Goal: Information Seeking & Learning: Check status

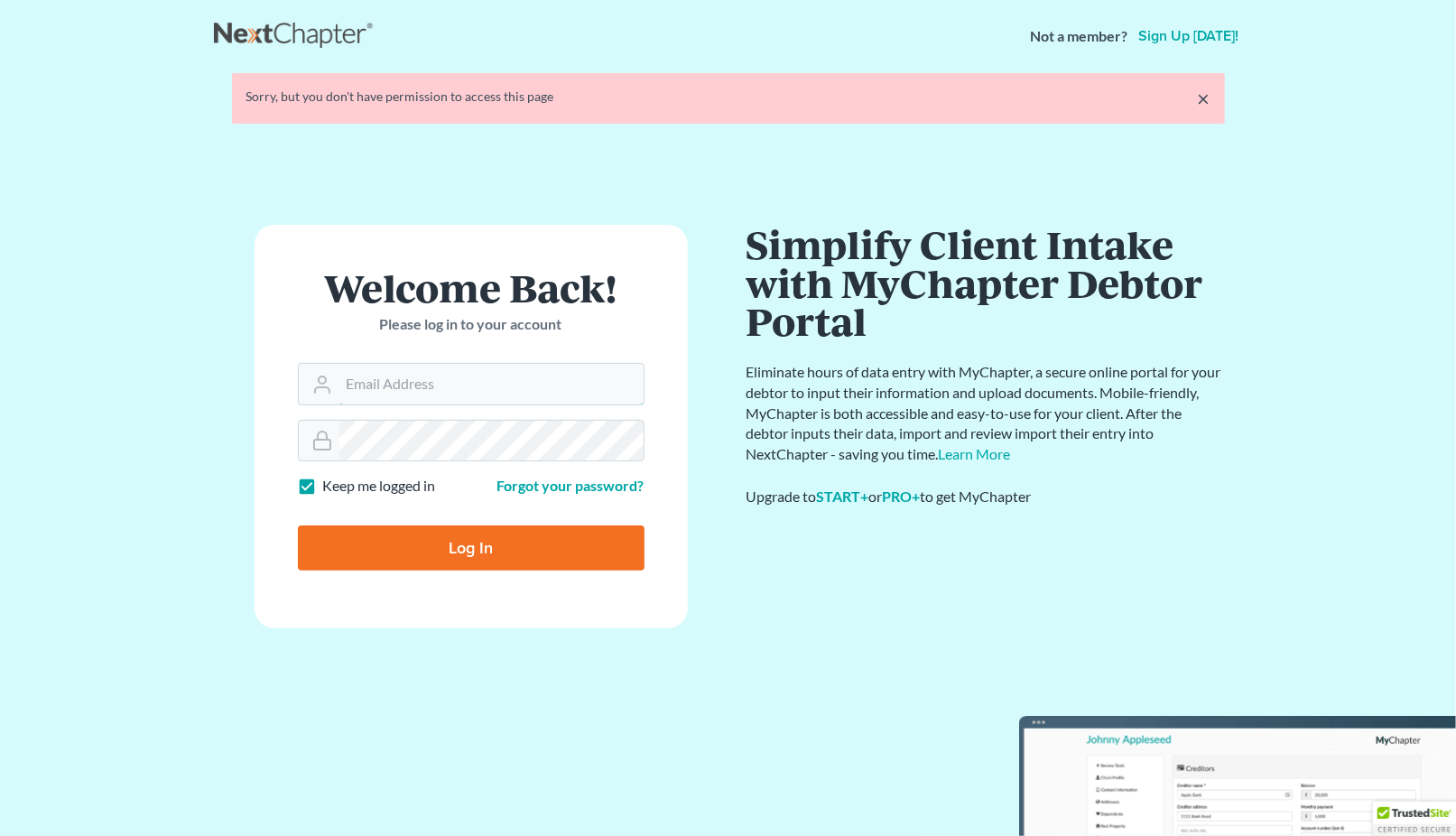
type input "[EMAIL_ADDRESS][DOMAIN_NAME]"
click at [513, 544] on form "Welcome Back! Please log in to your account Email Address jlee@saderlawfirm.com…" at bounding box center [471, 426] width 433 height 403
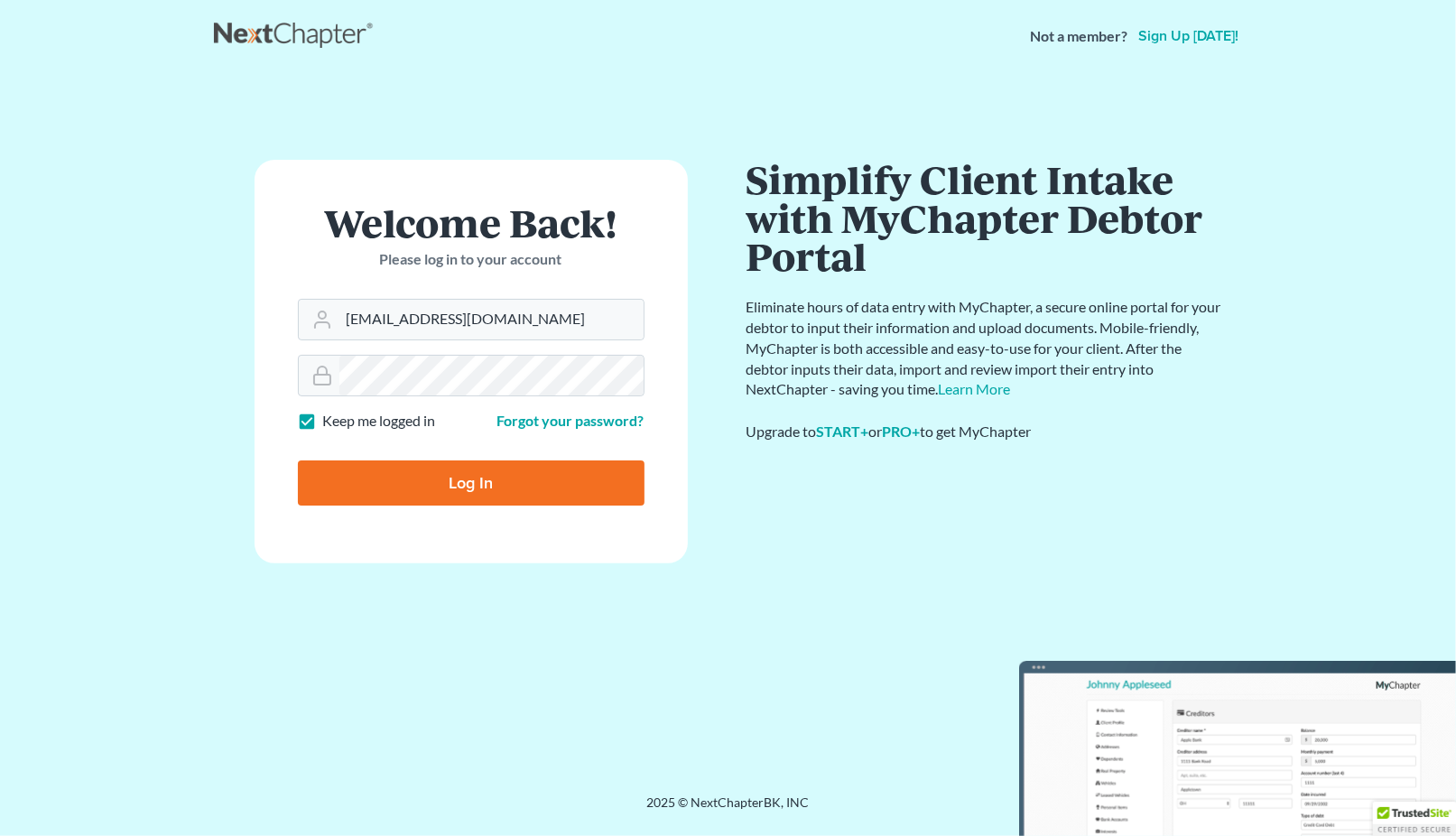
click at [511, 482] on input "Log In" at bounding box center [471, 483] width 347 height 45
type input "Thinking..."
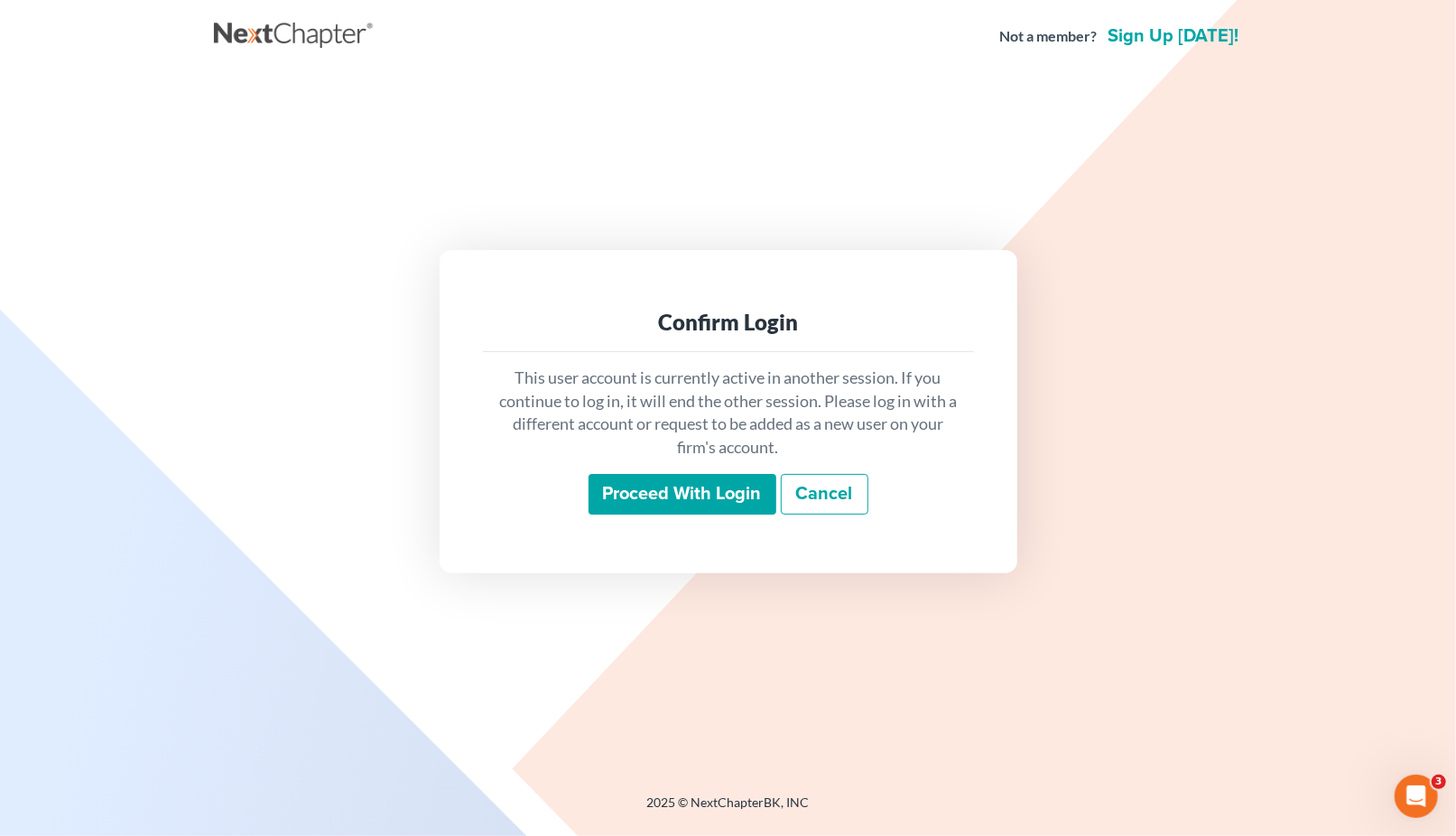
click at [659, 489] on input "Proceed with login" at bounding box center [682, 495] width 188 height 42
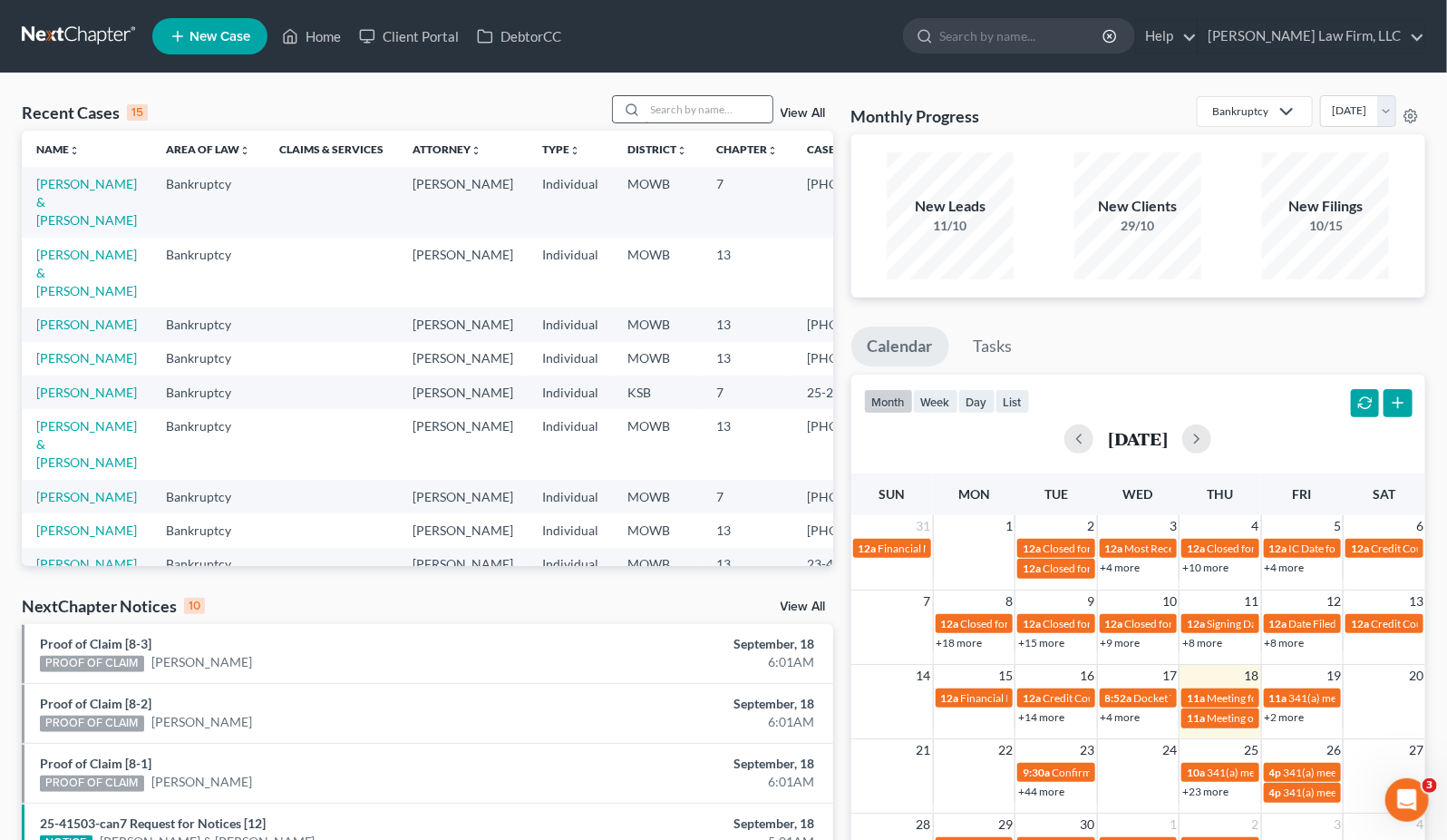
click at [706, 116] on input "search" at bounding box center [708, 109] width 126 height 26
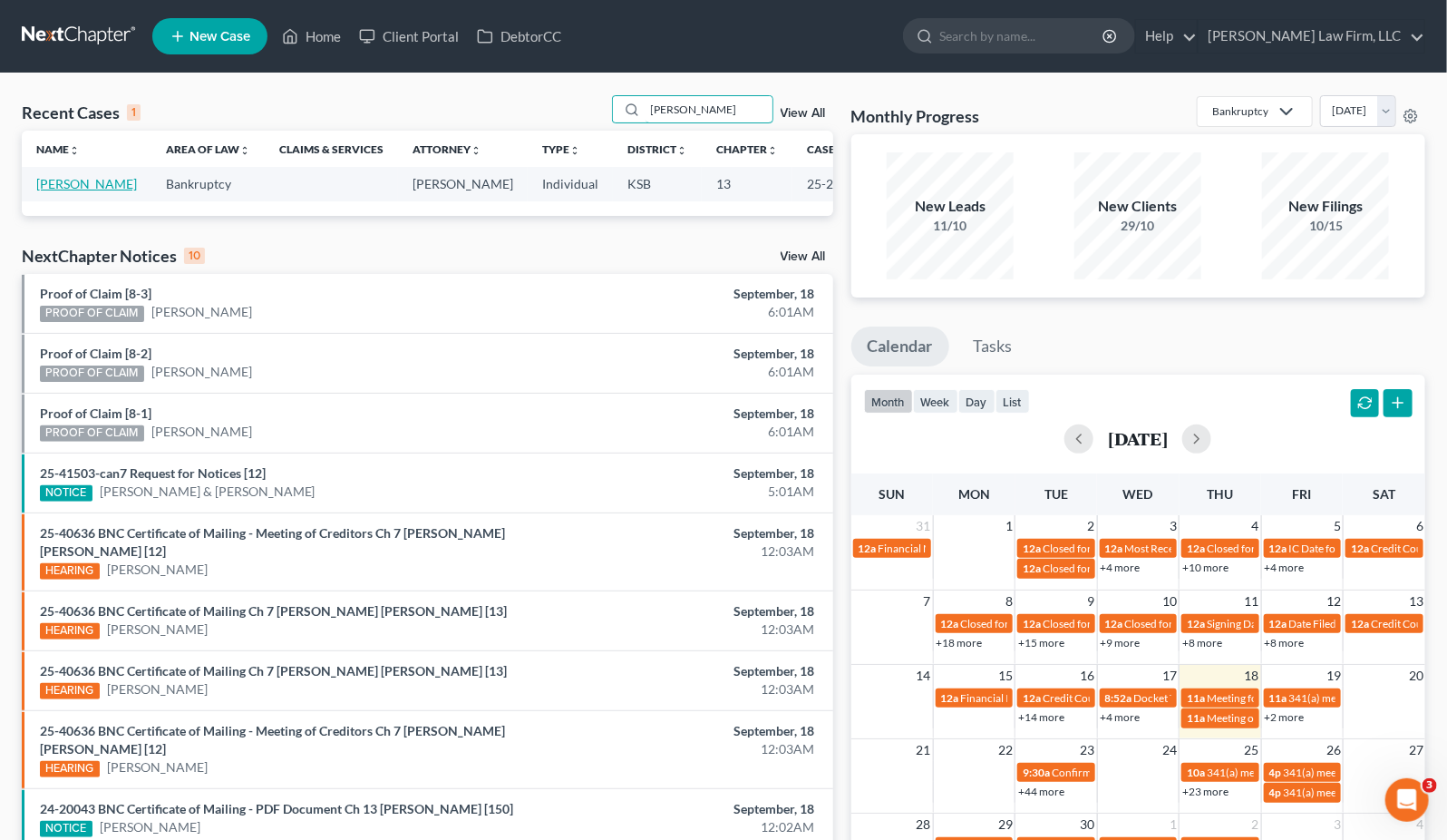
type input "reyna"
click at [86, 191] on link "[PERSON_NAME]" at bounding box center [86, 183] width 101 height 15
select select "4"
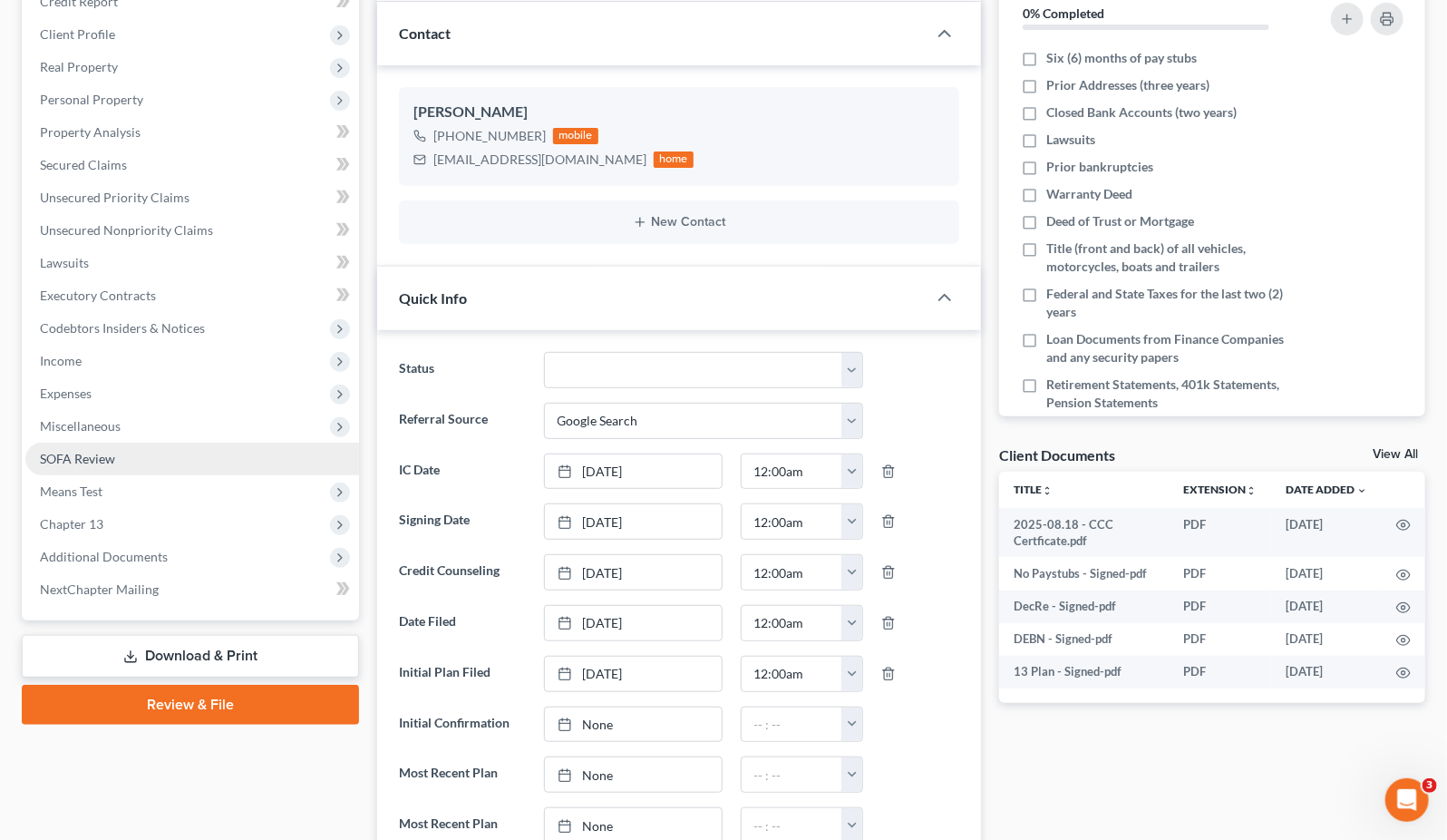
scroll to position [402, 0]
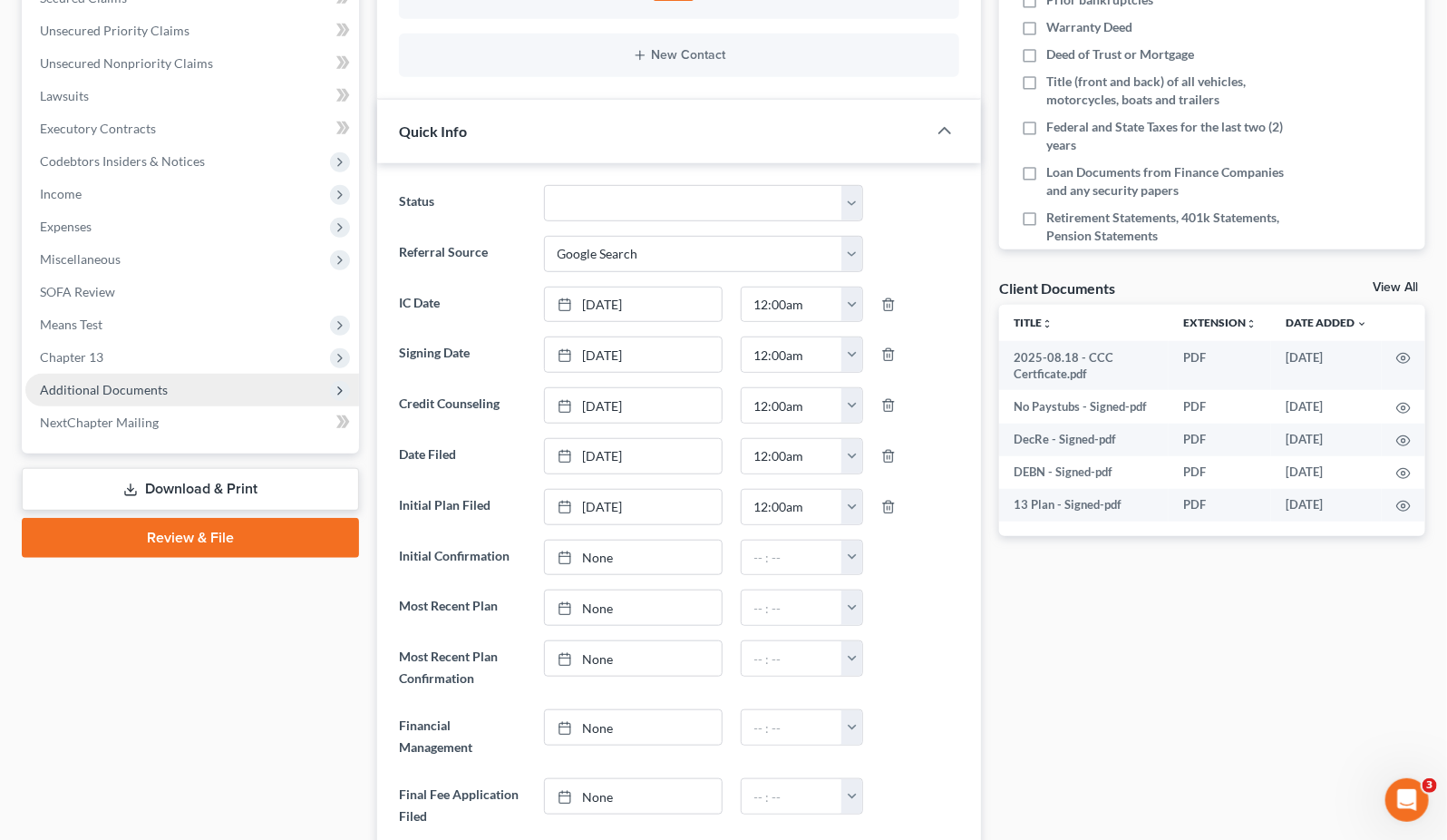
click at [145, 383] on span "Additional Documents" at bounding box center [104, 389] width 127 height 15
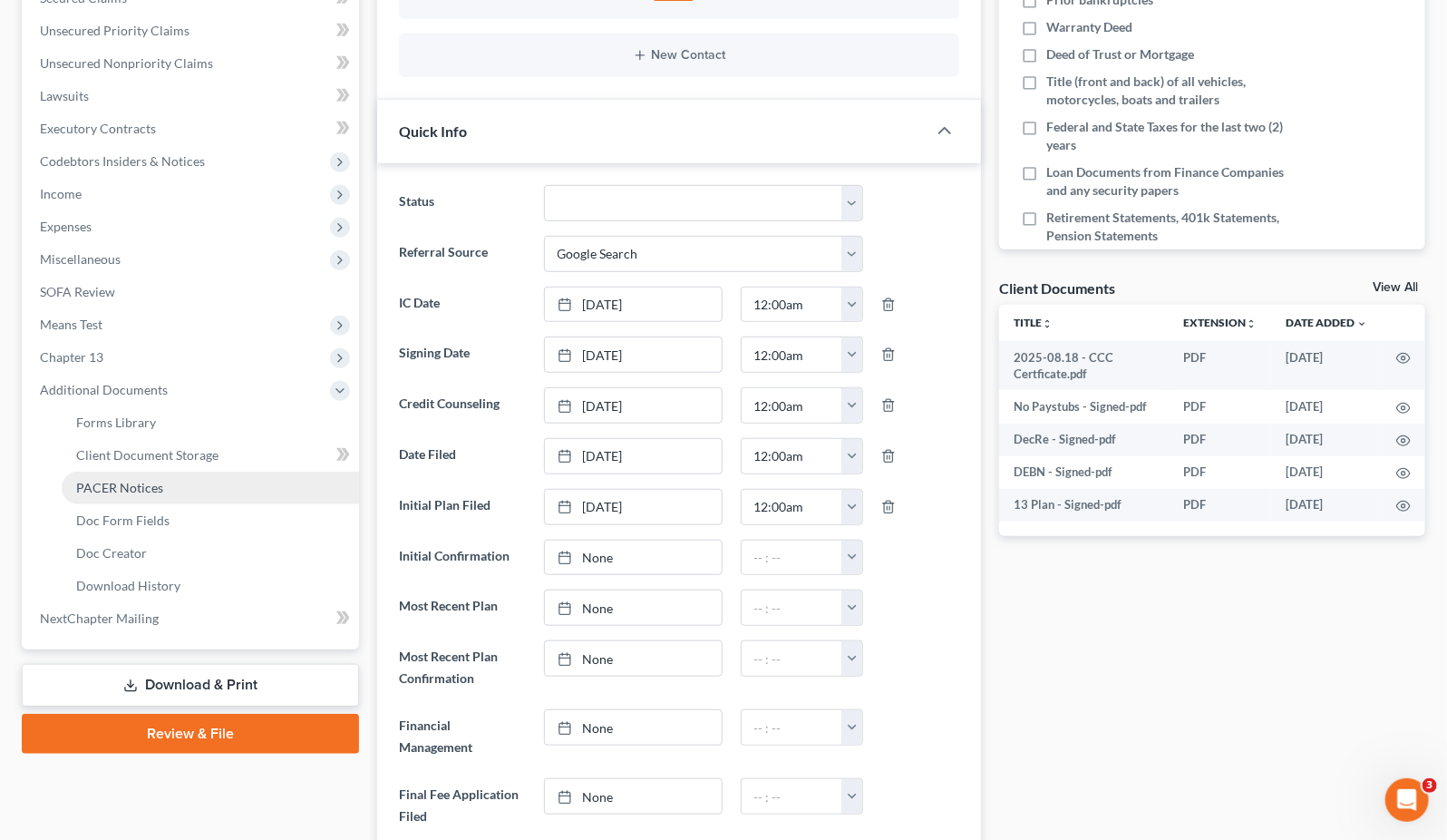
click at [174, 497] on link "PACER Notices" at bounding box center [210, 488] width 298 height 33
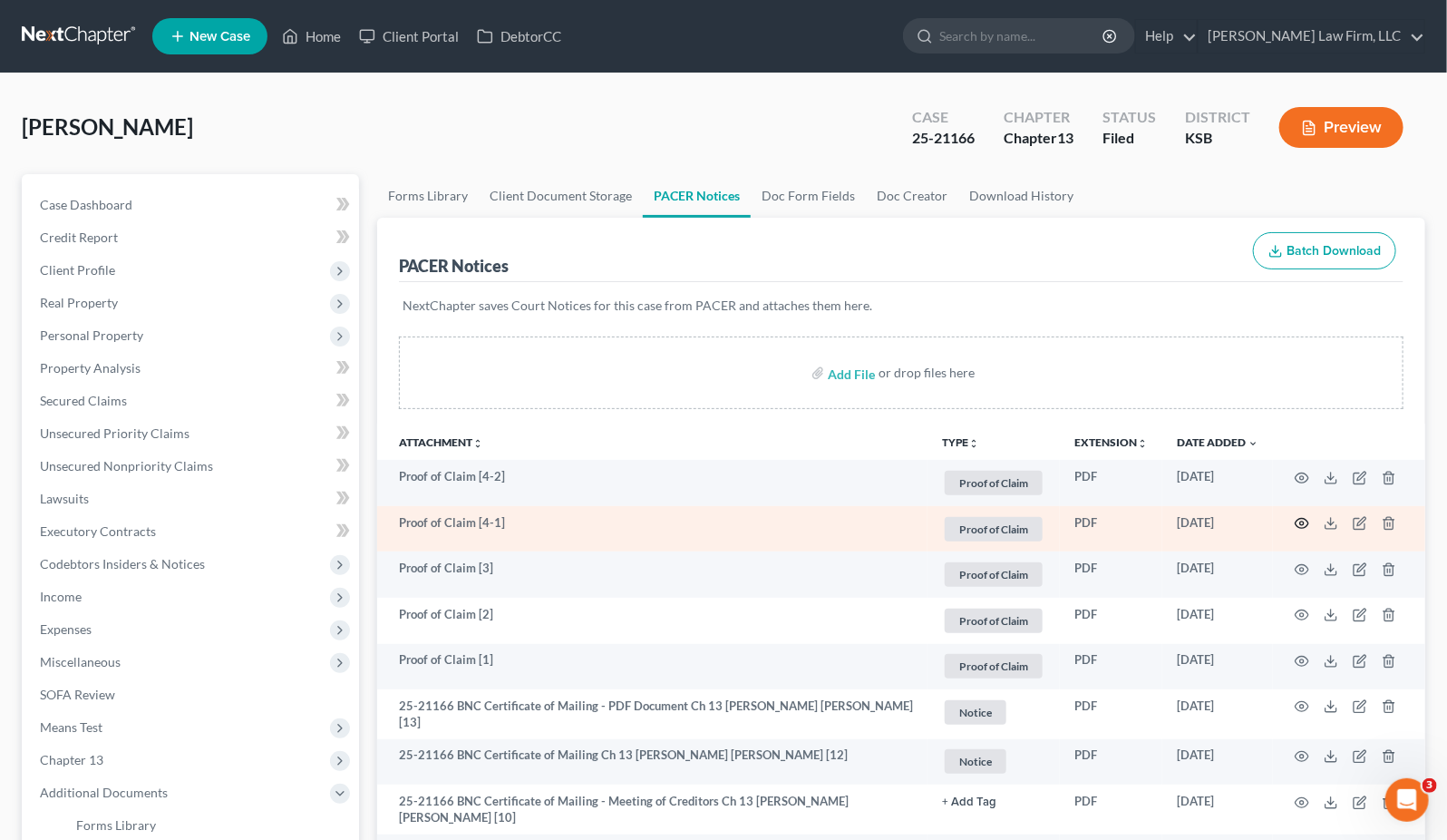
click at [1304, 524] on icon "button" at bounding box center [1302, 523] width 15 height 15
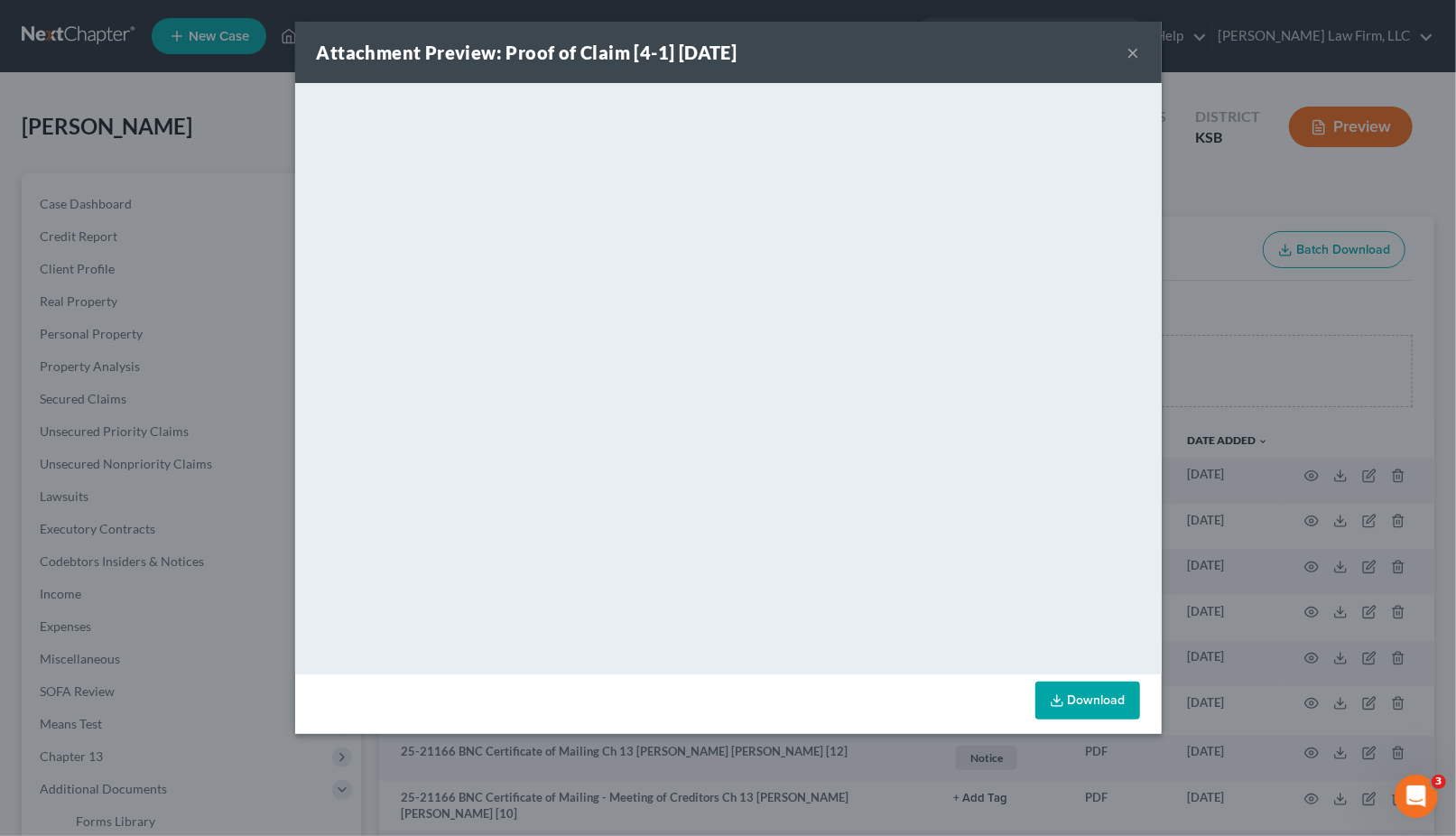
click at [1297, 323] on div "Attachment Preview: Proof of Claim [4-1] 09/17/2025 × <object ng-attr-data='htt…" at bounding box center [728, 418] width 1456 height 836
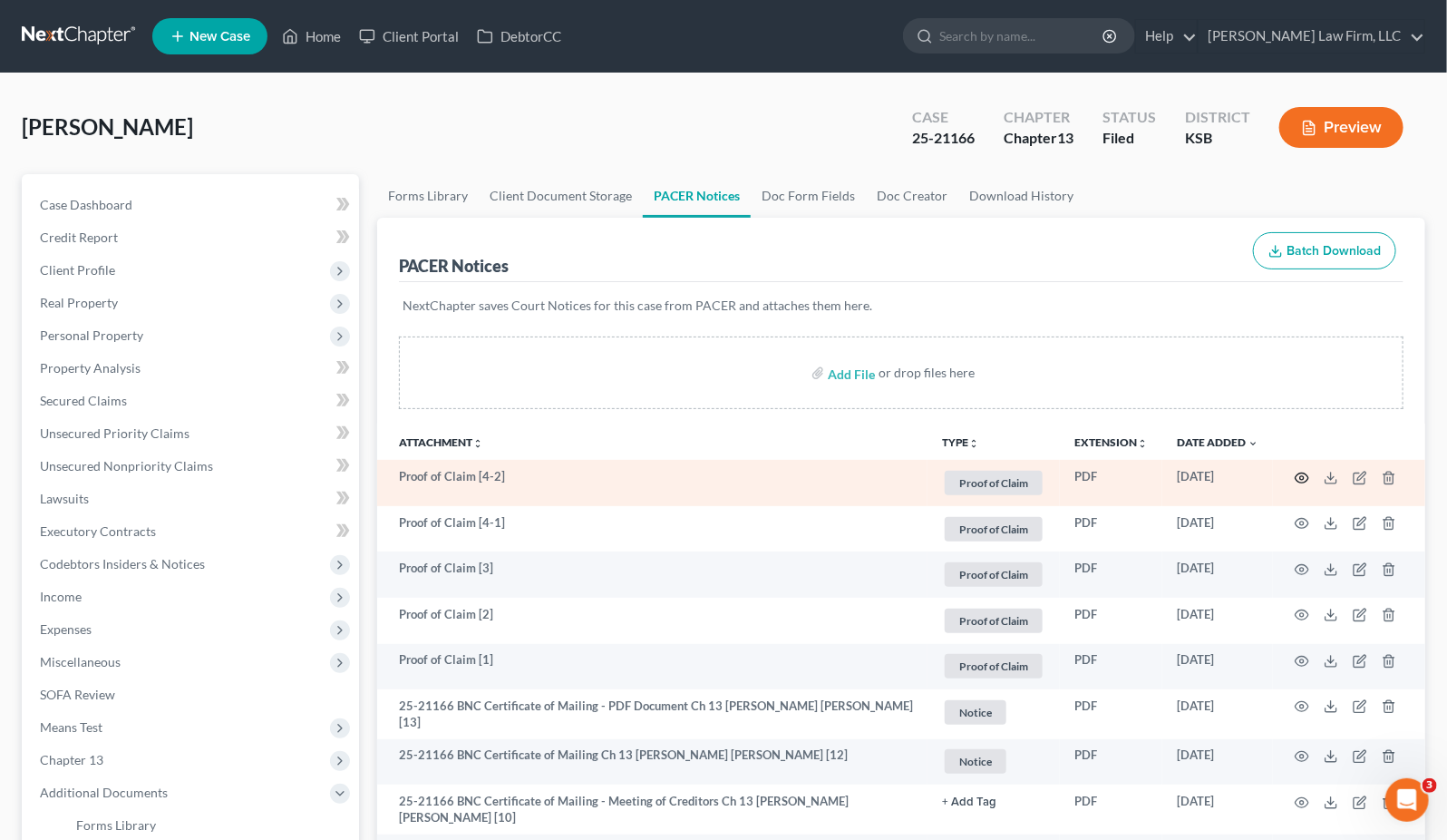
click at [1305, 472] on icon "button" at bounding box center [1302, 478] width 15 height 15
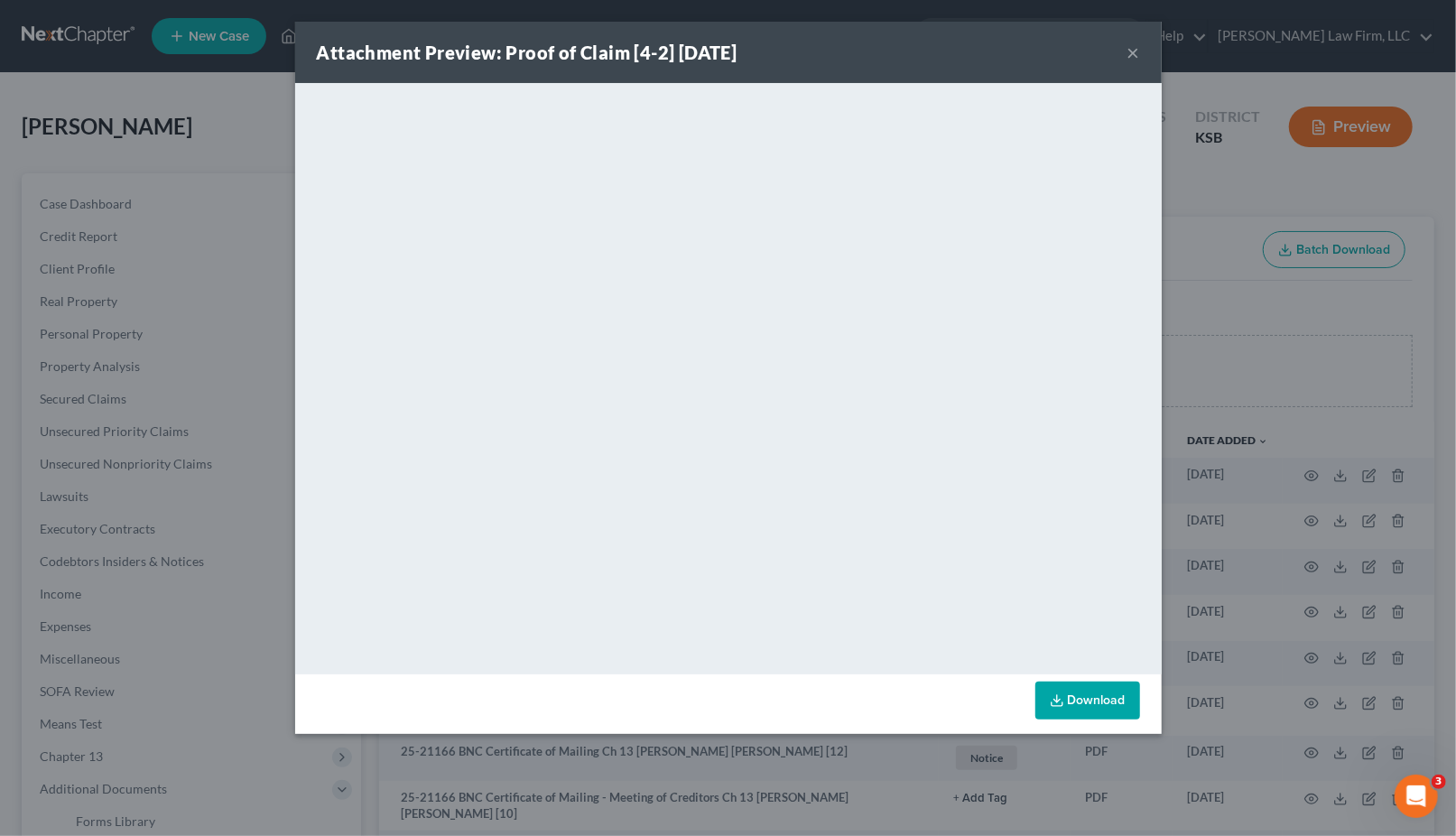
click at [143, 183] on div "Attachment Preview: Proof of Claim [4-2] 09/17/2025 × <object ng-attr-data='htt…" at bounding box center [728, 418] width 1456 height 836
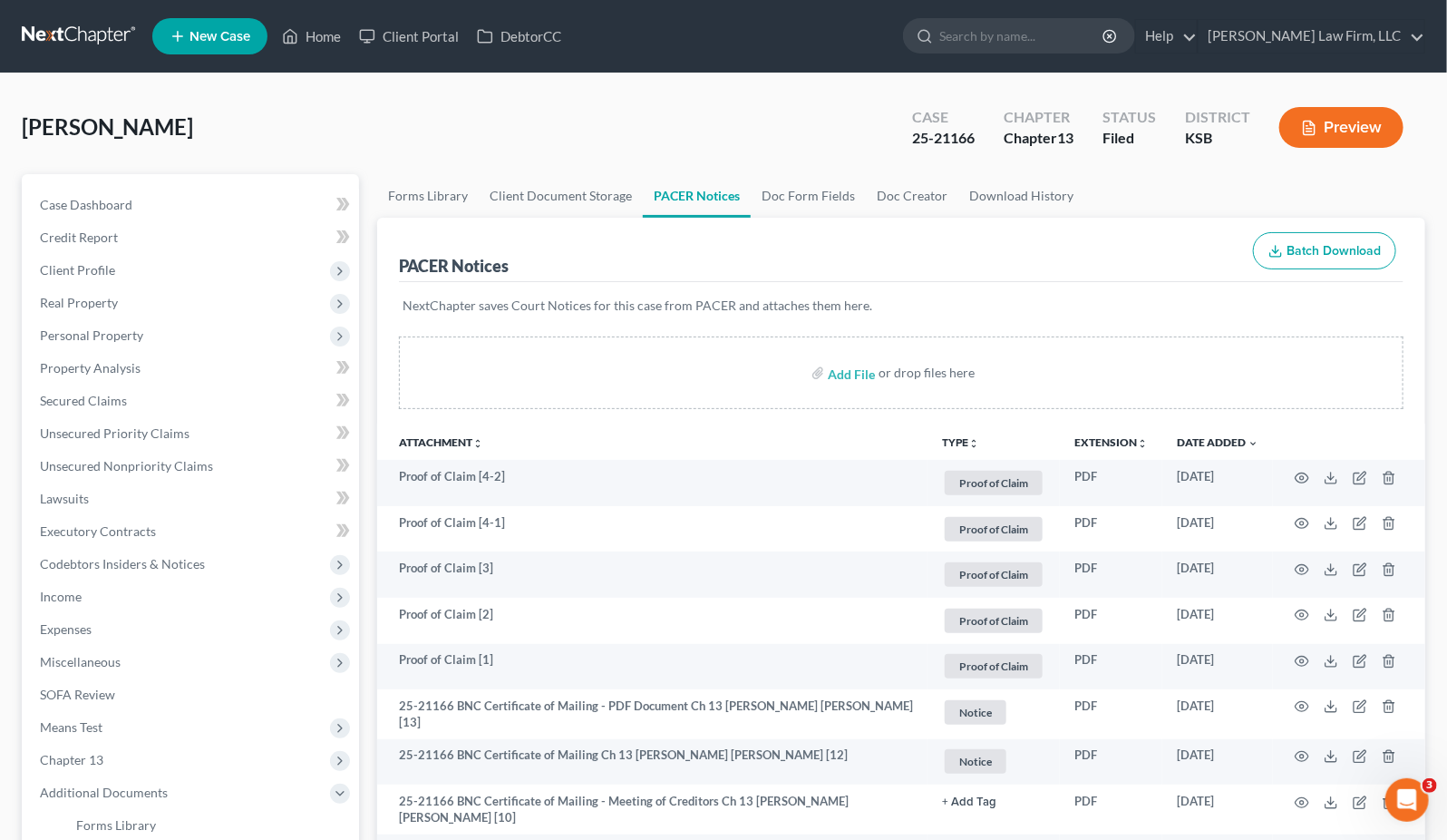
click at [81, 46] on link at bounding box center [80, 36] width 116 height 33
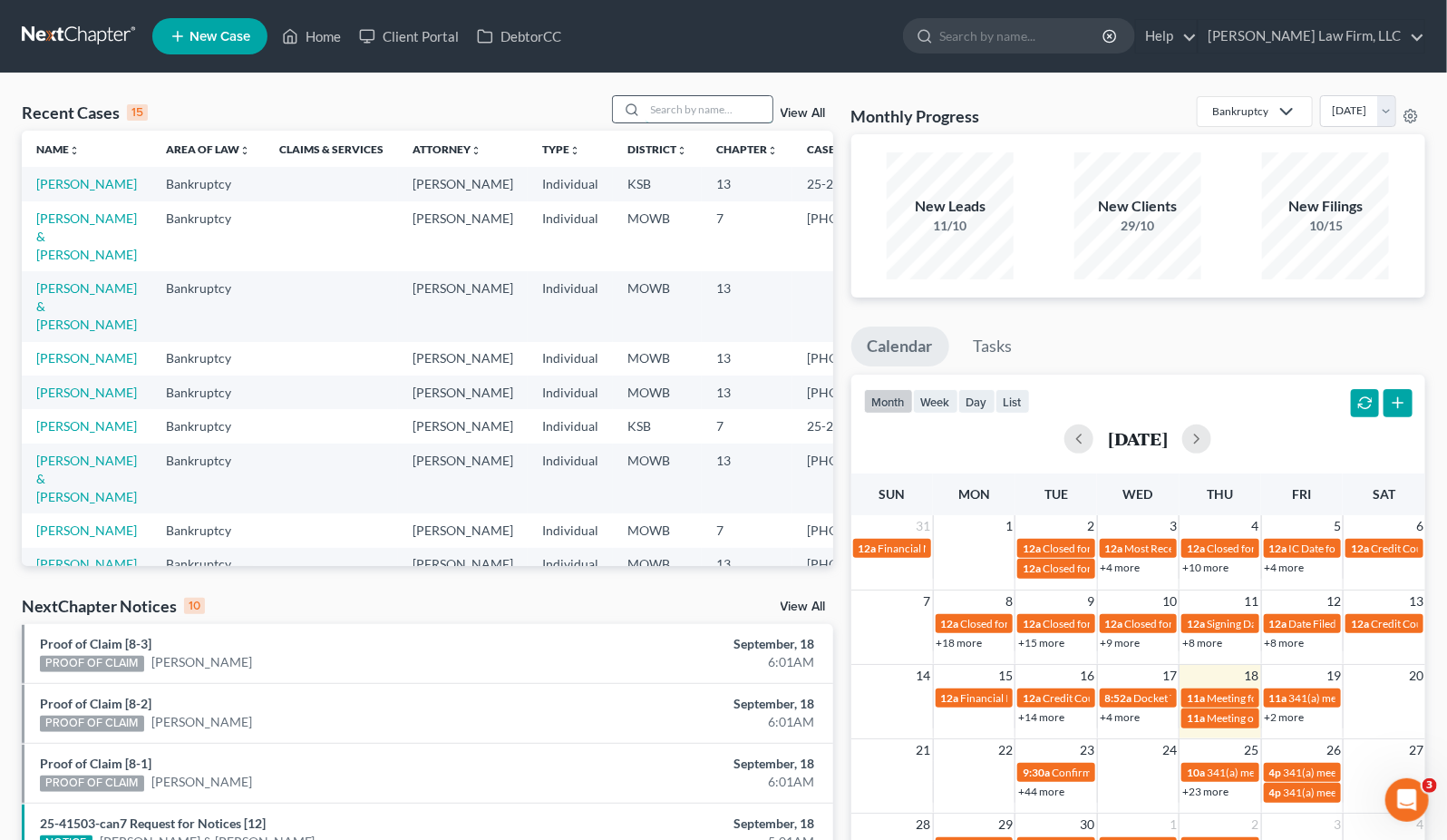
click at [730, 102] on input "search" at bounding box center [708, 109] width 126 height 26
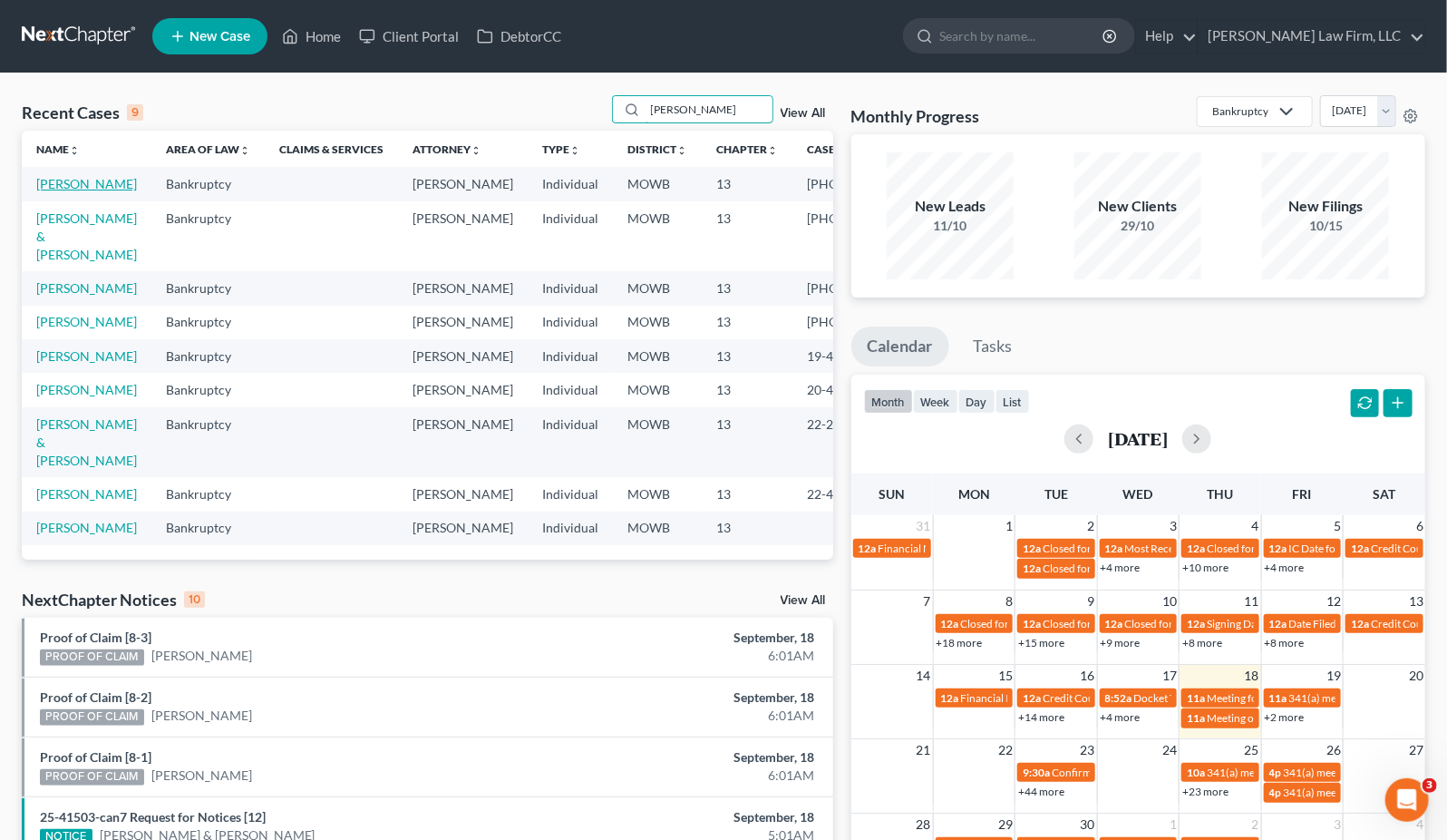
type input "[PERSON_NAME]"
click at [46, 182] on link "[PERSON_NAME]" at bounding box center [86, 183] width 101 height 15
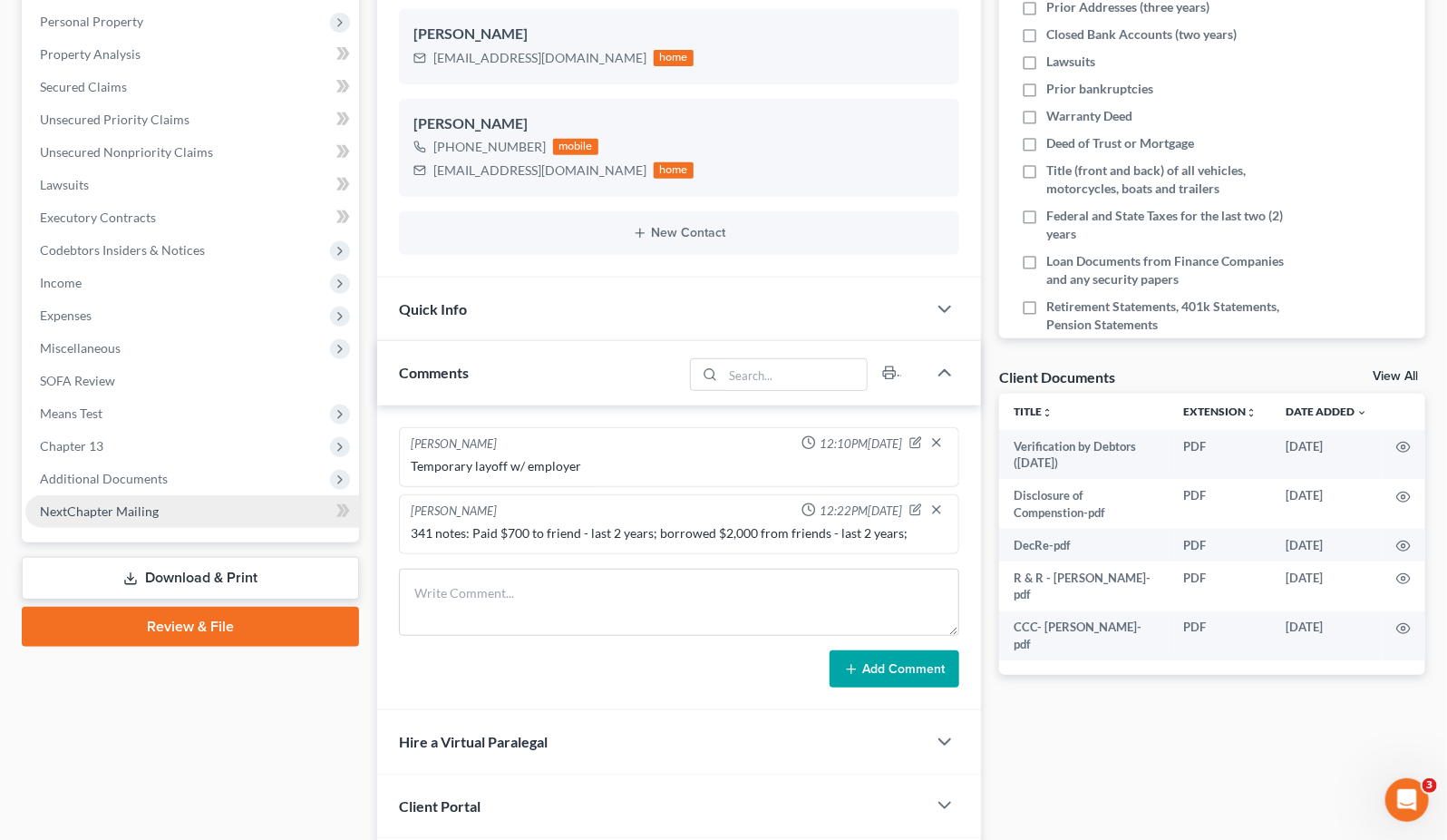
scroll to position [402, 0]
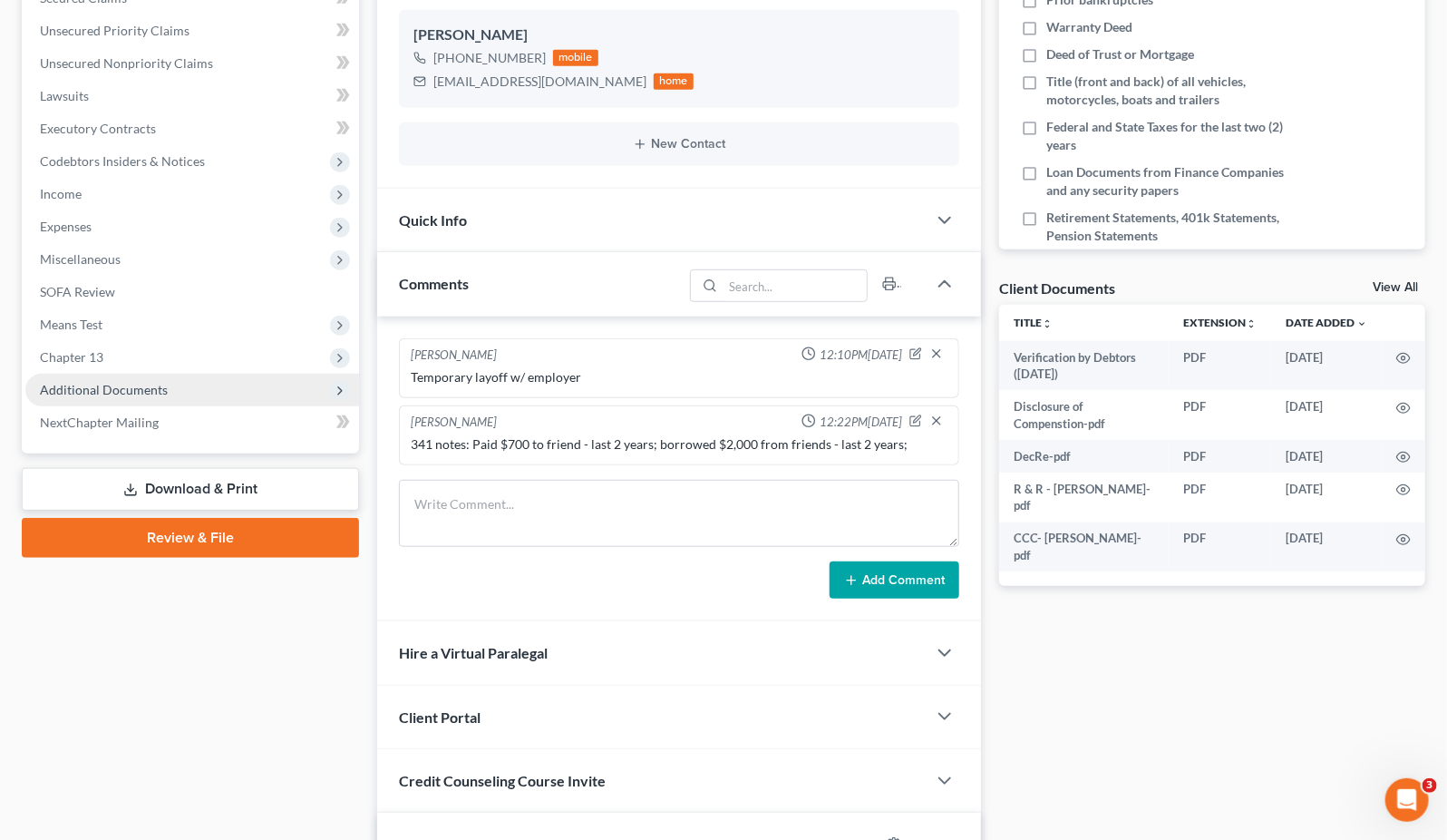
click at [141, 396] on span "Additional Documents" at bounding box center [192, 390] width 334 height 33
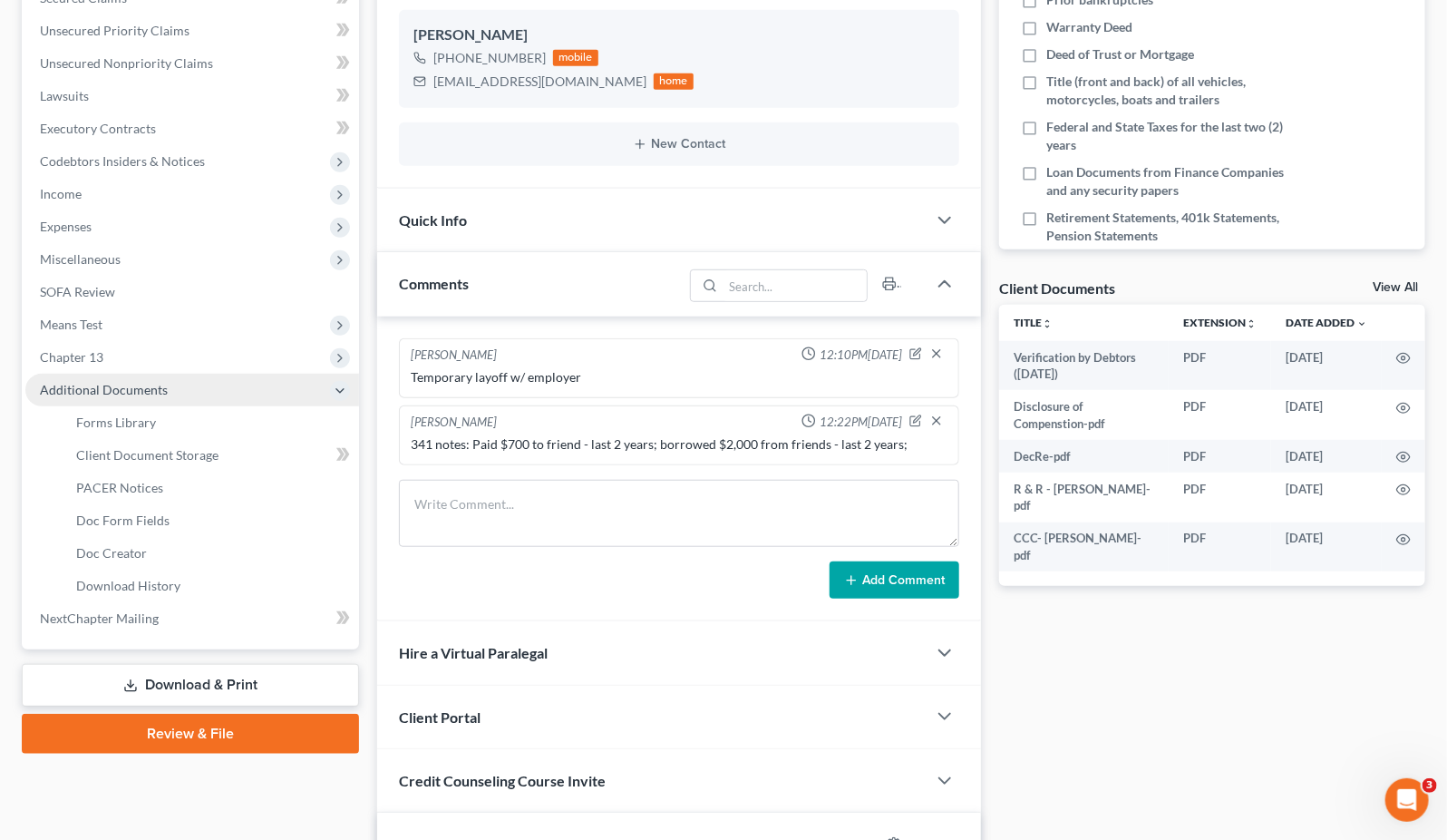
scroll to position [853, 0]
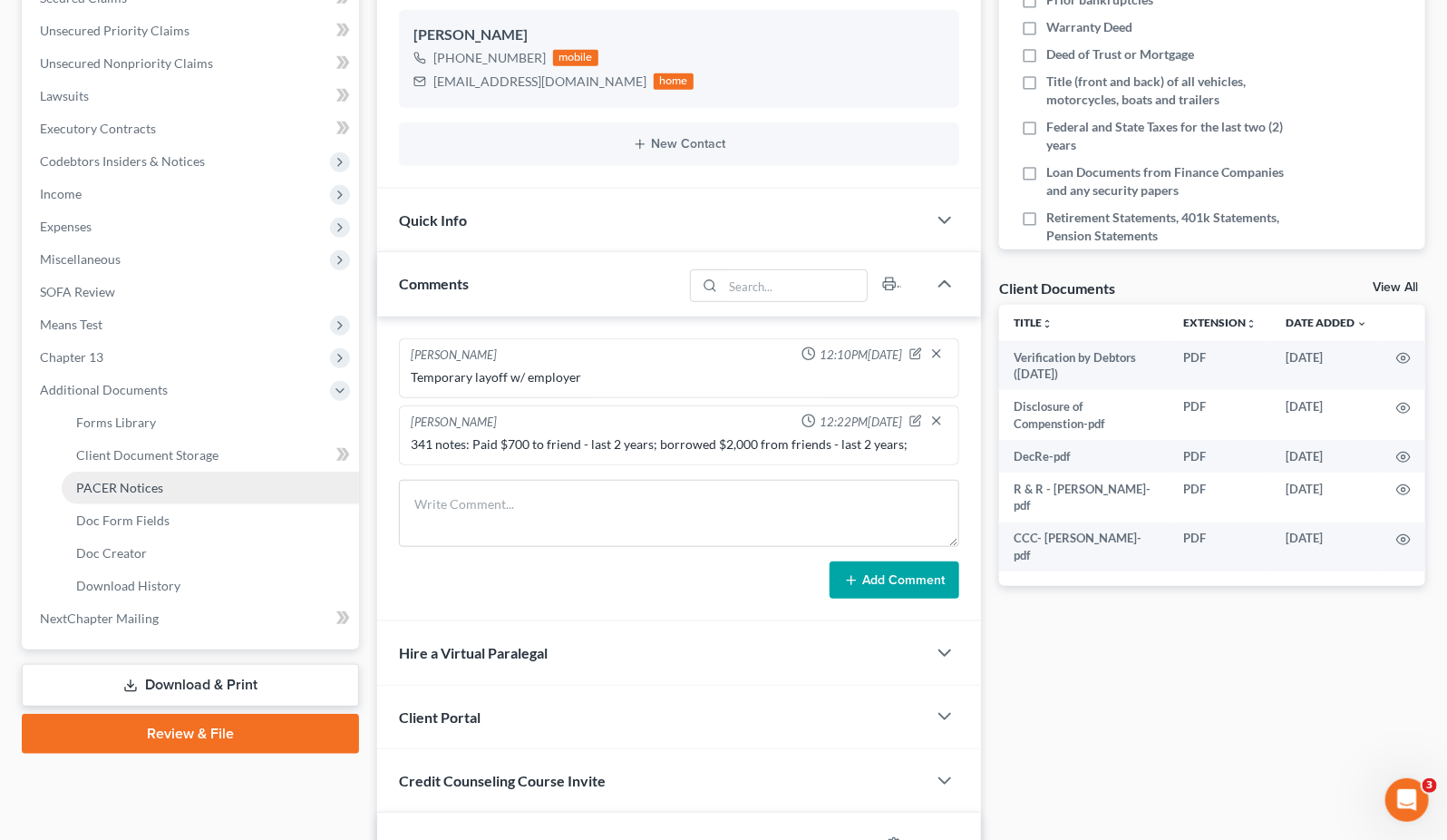
click at [140, 486] on span "PACER Notices" at bounding box center [120, 487] width 87 height 15
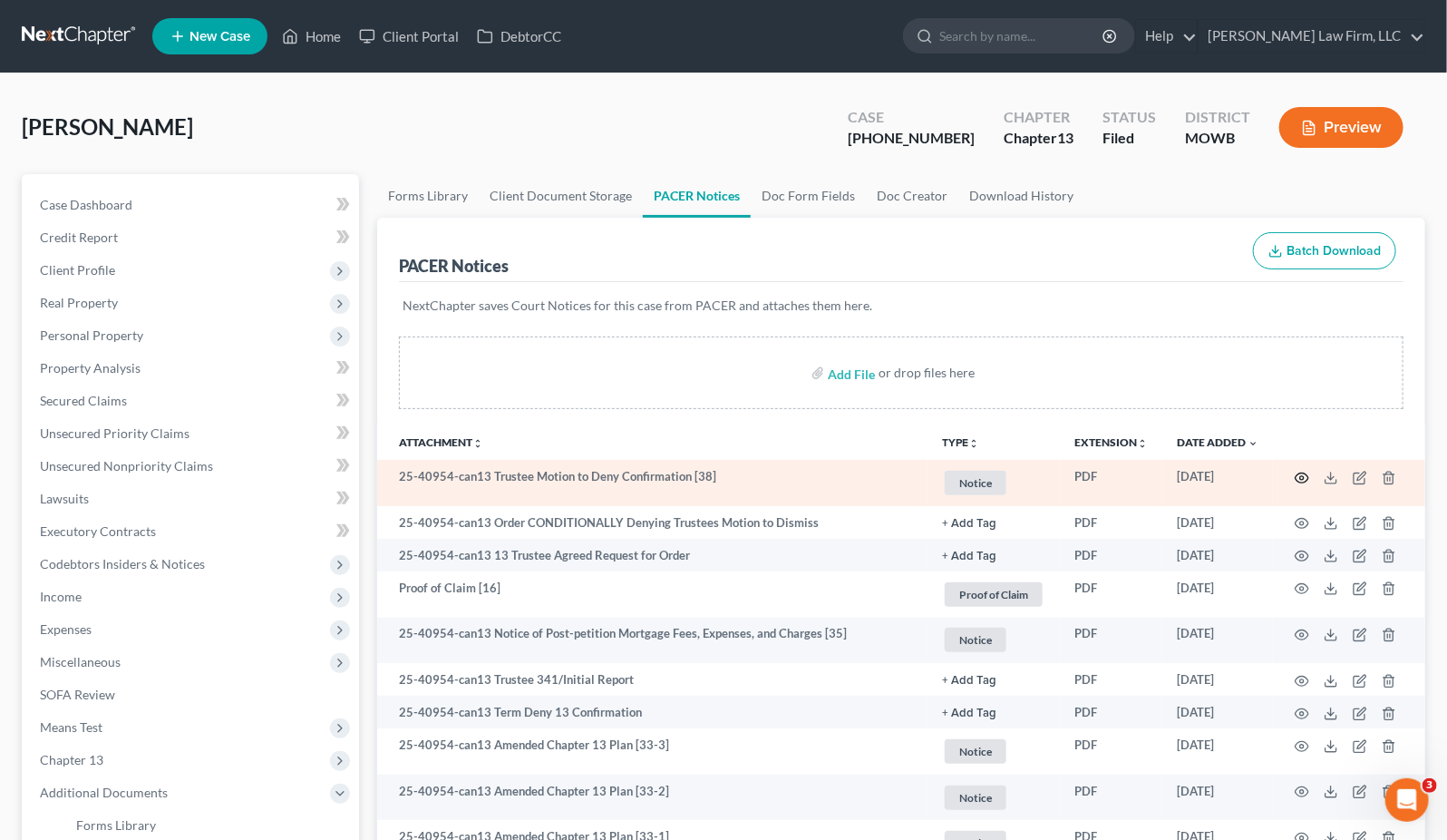
click at [1302, 476] on circle "button" at bounding box center [1302, 478] width 4 height 4
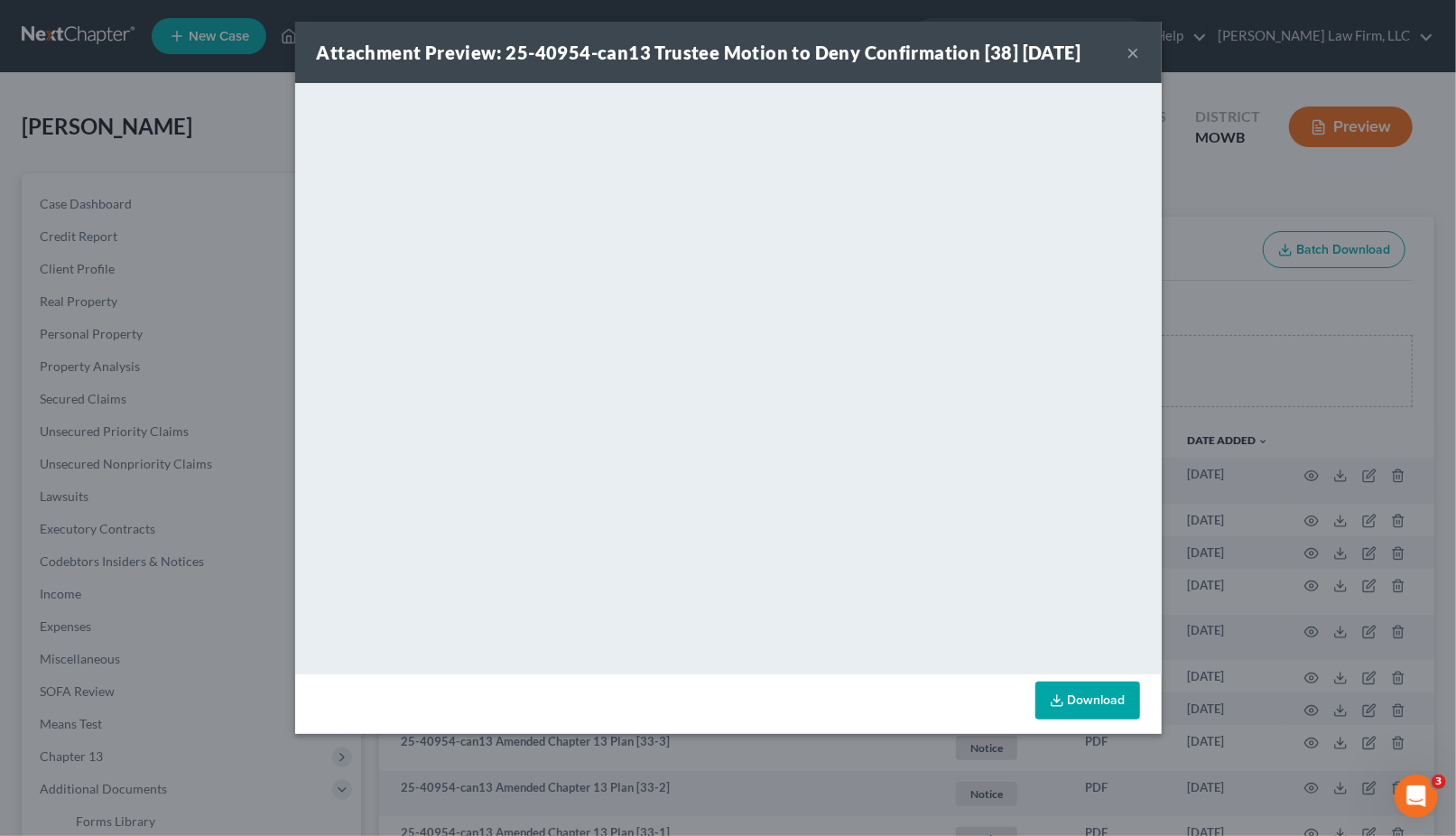
click at [80, 39] on div "Attachment Preview: 25-40954-can13 Trustee Motion to Deny Confirmation [38] [DA…" at bounding box center [728, 418] width 1456 height 836
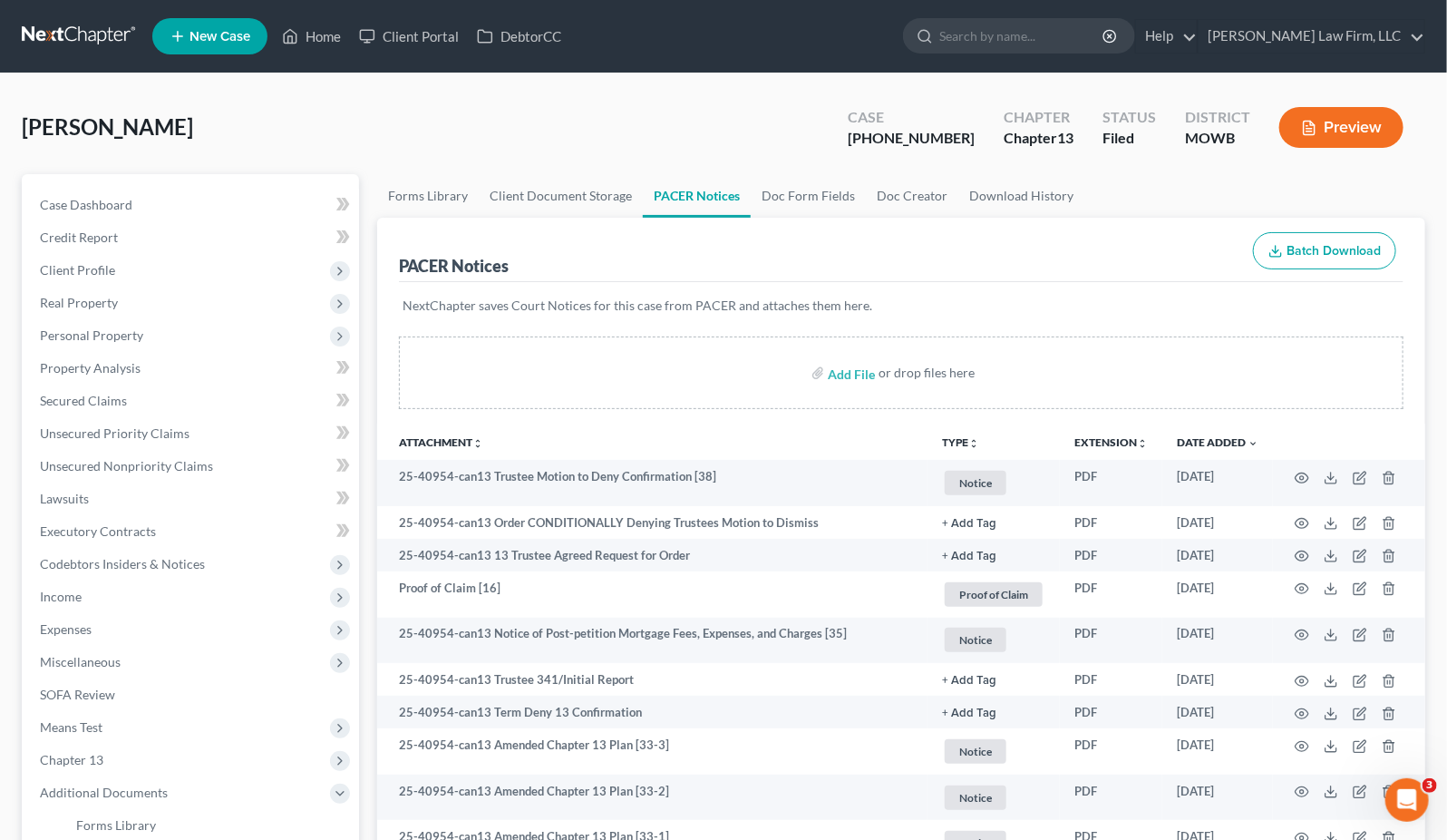
click at [1113, 56] on ul "New Case Home Client Portal DebtorCC - No Result - See all results Or Press Ent…" at bounding box center [788, 36] width 1273 height 47
click at [1106, 36] on input "search" at bounding box center [1022, 35] width 166 height 34
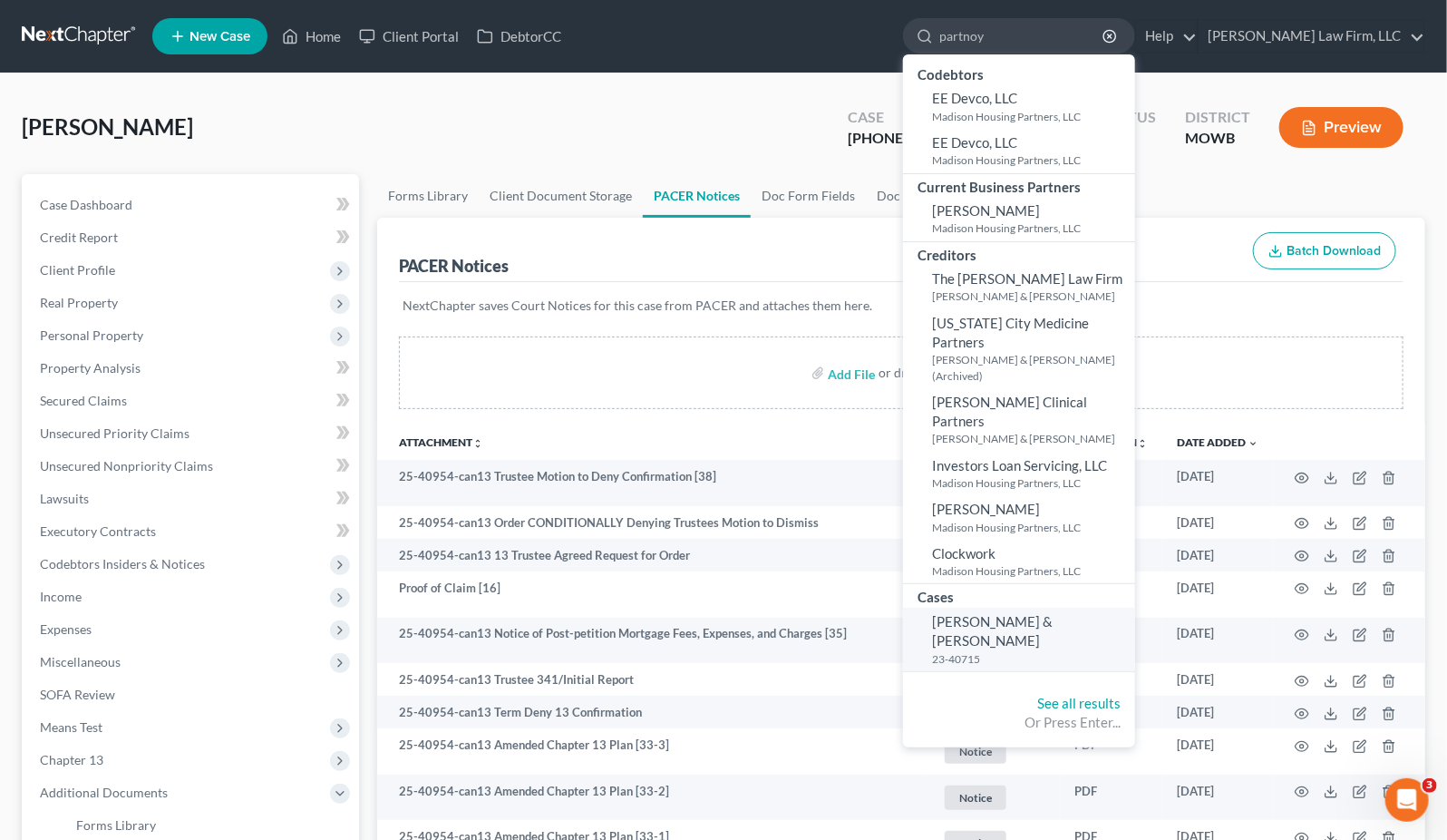
type input "partnoy"
click at [1082, 608] on link "[PERSON_NAME] & [PERSON_NAME] 23-40715" at bounding box center [1018, 640] width 232 height 64
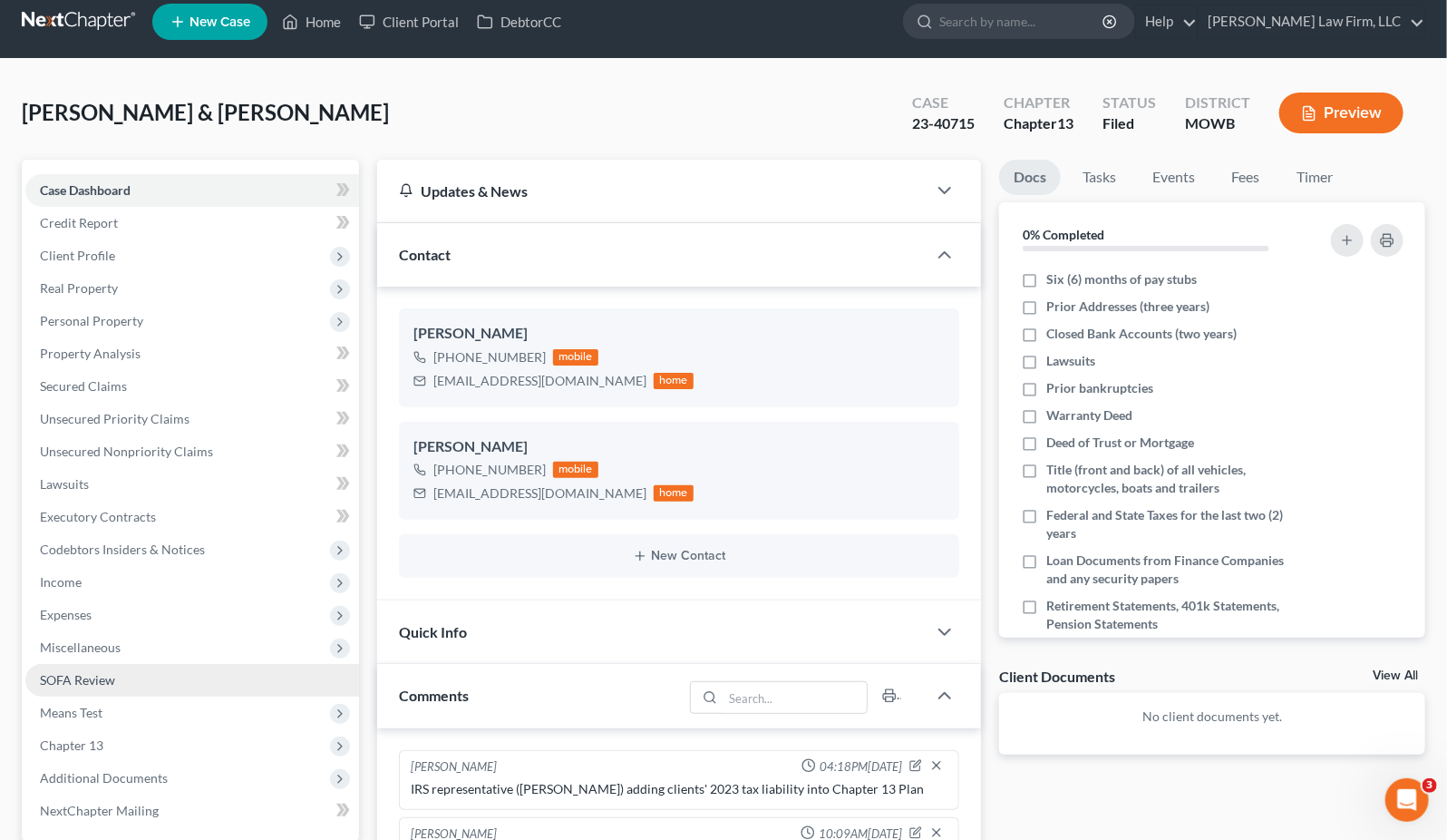
scroll to position [201, 0]
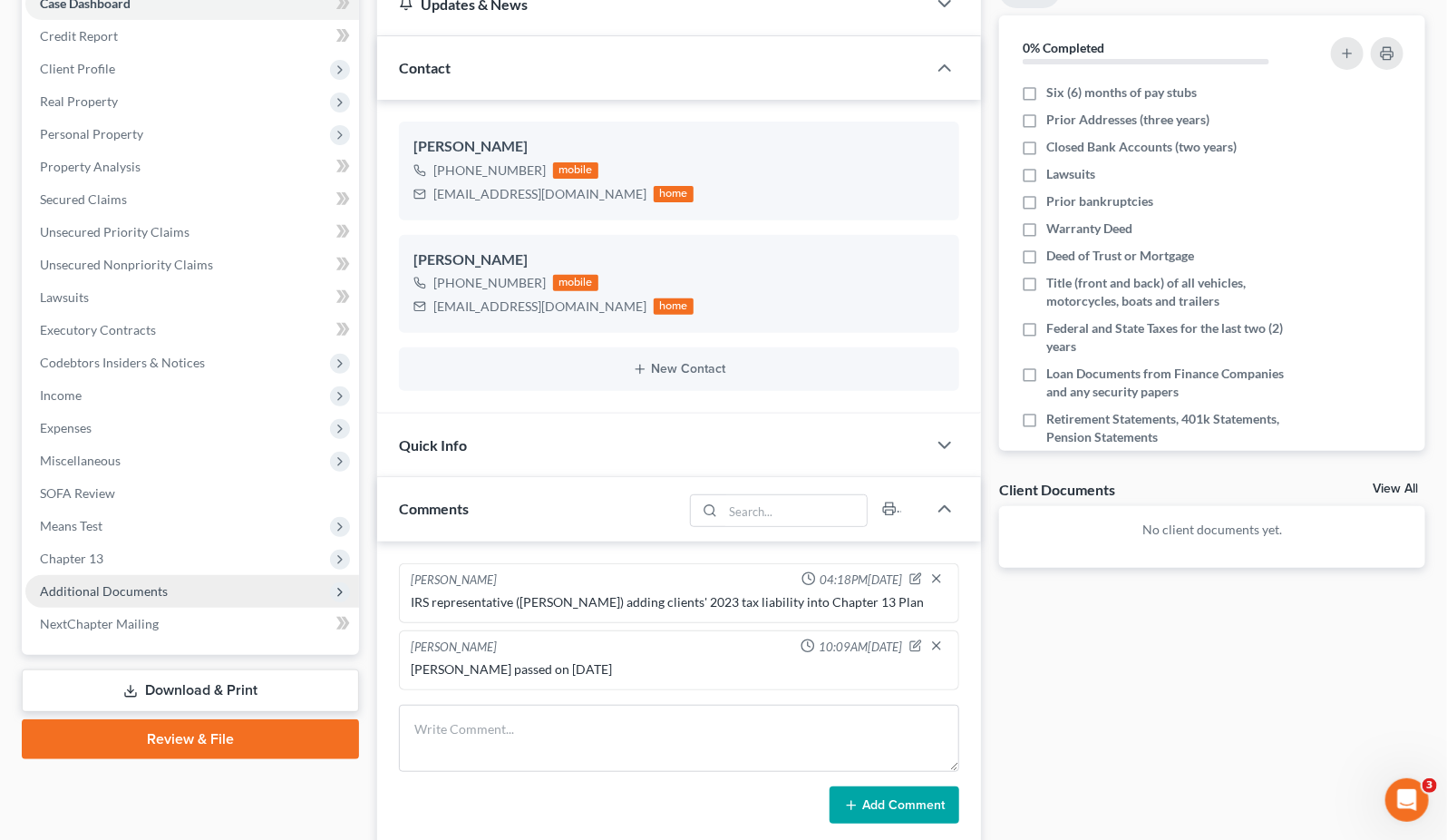
click at [174, 598] on span "Additional Documents" at bounding box center [192, 592] width 334 height 33
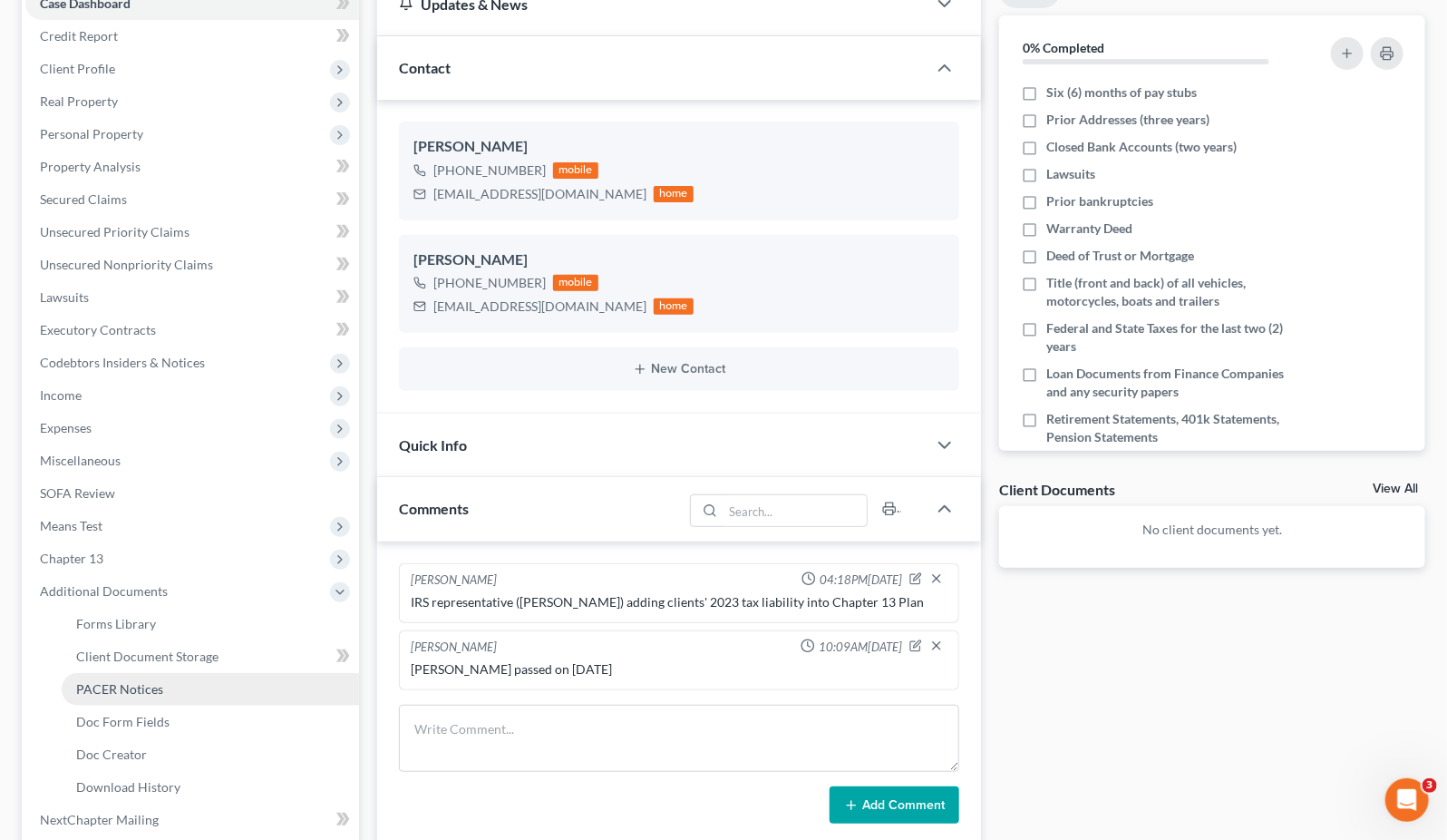
click at [158, 699] on link "PACER Notices" at bounding box center [210, 689] width 298 height 33
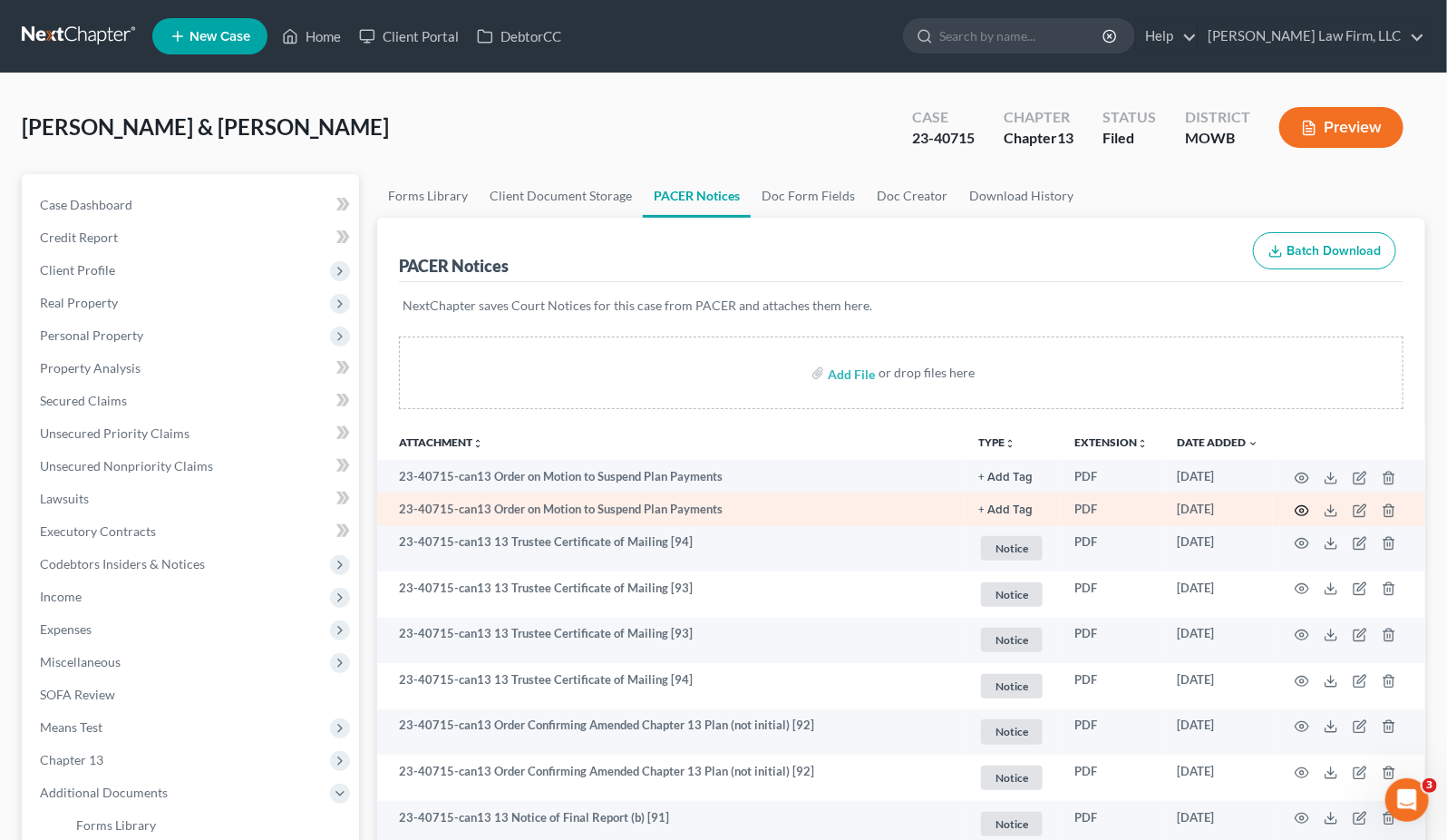
click at [1307, 505] on icon "button" at bounding box center [1302, 511] width 15 height 15
